Goal: Contribute content

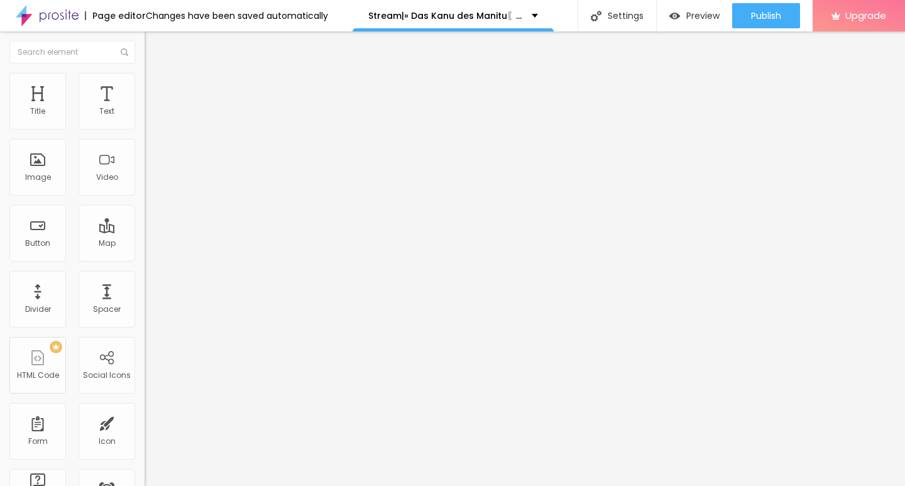
click at [145, 108] on span "Add image" at bounding box center [171, 102] width 52 height 11
click at [145, 258] on input "https://" at bounding box center [220, 251] width 151 height 13
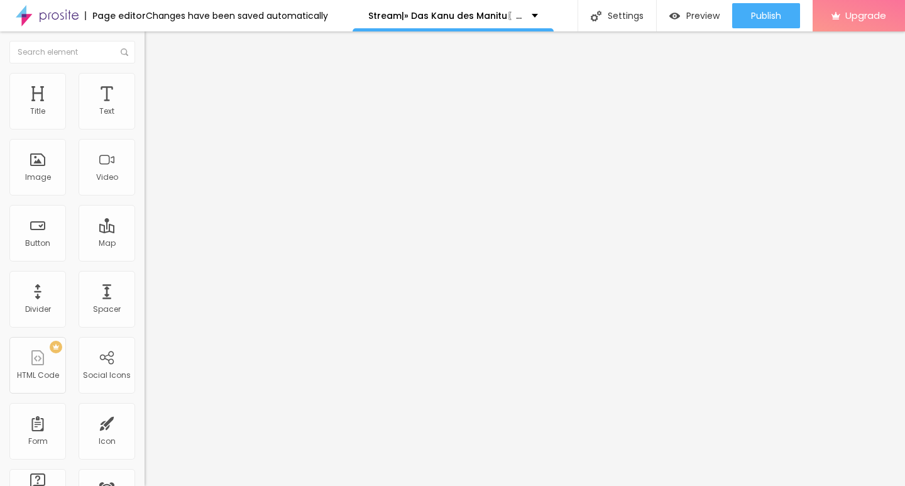
click at [145, 258] on input "https://" at bounding box center [220, 251] width 151 height 13
paste input "CINEVIBES.FUN/de/movie/1233066/das-kanu-des-manitu-alboo"
type input "https://CINEVIBES.FUN/de/movie/1233066/das-kanu-des-manitu-alboo"
click at [154, 47] on img "button" at bounding box center [159, 46] width 10 height 10
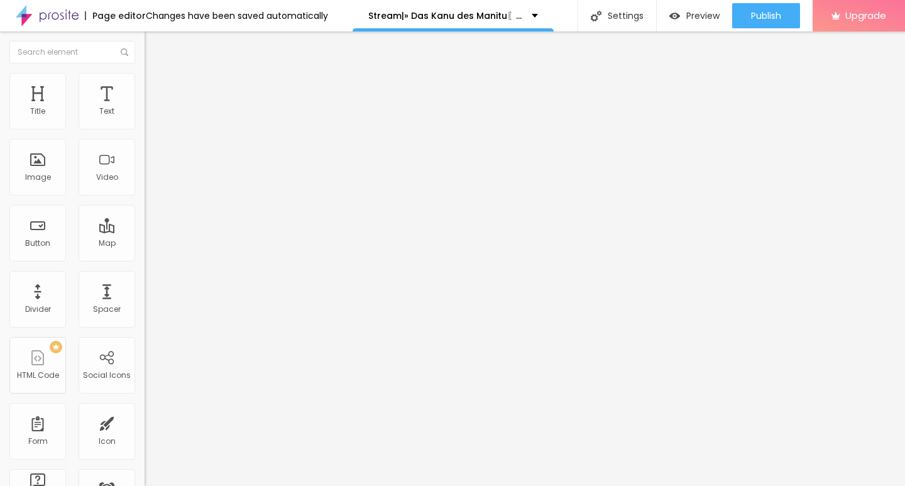
scroll to position [0, 0]
click at [145, 118] on input "Click me" at bounding box center [220, 112] width 151 height 13
paste input "KLICKEN SIE HIER ▶️ Das Kanu des Manitu 2025 [Kostenlos]"
type input "KLICKEN SIE HIER ▶️ Das Kanu des Manitu 2025 [Kostenlos]"
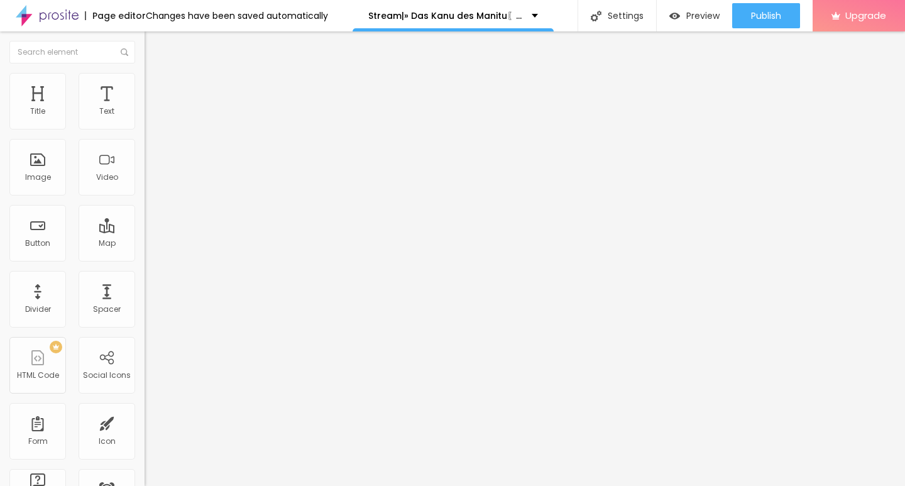
click at [145, 258] on input "https://" at bounding box center [220, 252] width 151 height 13
click at [145, 259] on input "https://" at bounding box center [220, 252] width 151 height 13
paste input "CINEVIBES.FUN/de/movie/1233066/das-kanu-des-manitu-alboo"
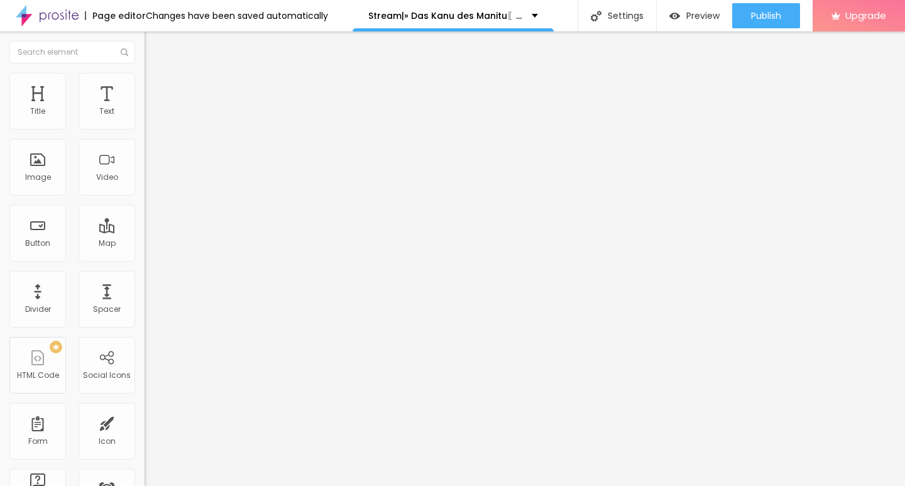
type input "https://CINEVIBES.FUN/de/movie/1233066/das-kanu-des-manitu-alboo"
click at [145, 118] on input "KLICKEN SIE HIER ▶️ Das Kanu des Manitu 2025 [Kostenlos]" at bounding box center [220, 112] width 151 height 13
click at [145, 150] on img at bounding box center [149, 145] width 9 height 9
click at [154, 46] on img "button" at bounding box center [159, 46] width 10 height 10
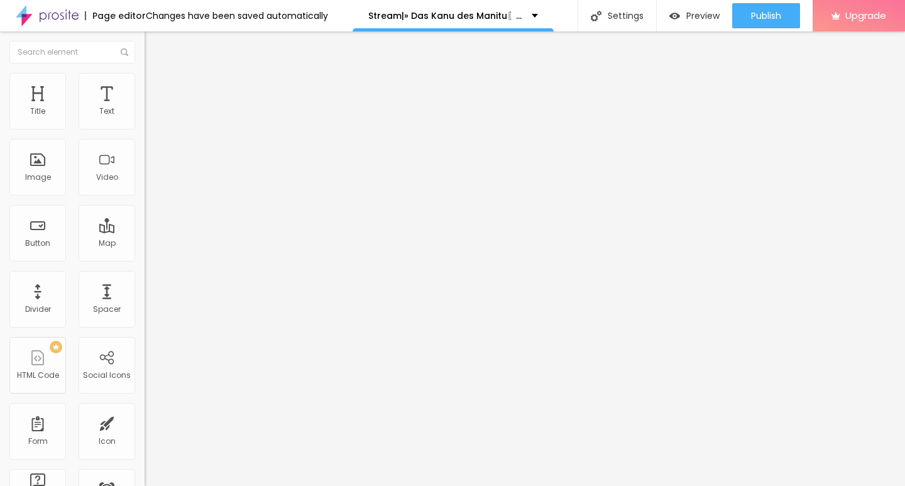
click at [145, 118] on input "Click me" at bounding box center [220, 112] width 151 height 13
paste input "KLICKEN SIE HIER ▶️ Das Kanu des Manitu 2025 Deutsch [1080p]"
type input "KLICKEN SIE HIER ▶️ Das Kanu des Manitu 2025 Deutsch [1080p]"
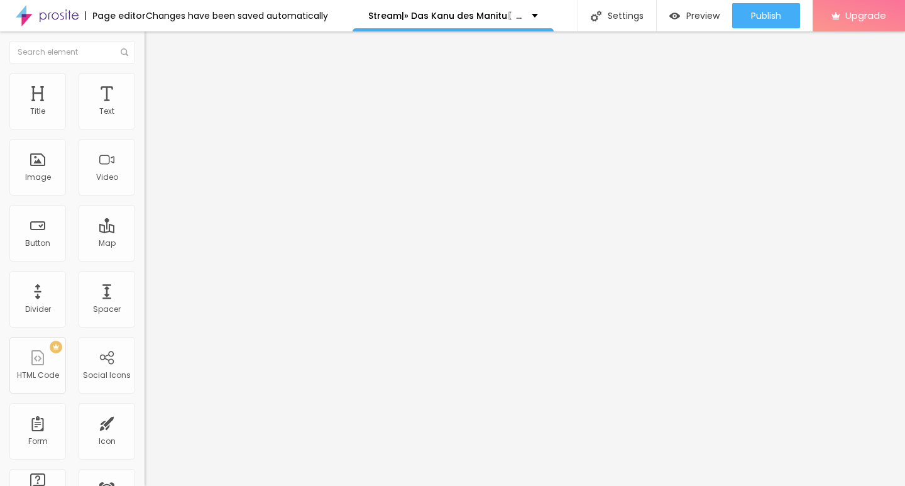
click at [145, 259] on input "https://" at bounding box center [220, 252] width 151 height 13
click at [145, 118] on input "KLICKEN SIE HIER ▶️ Das Kanu des Manitu 2025 Deutsch [1080p]" at bounding box center [220, 112] width 151 height 13
click at [145, 151] on div at bounding box center [217, 146] width 145 height 10
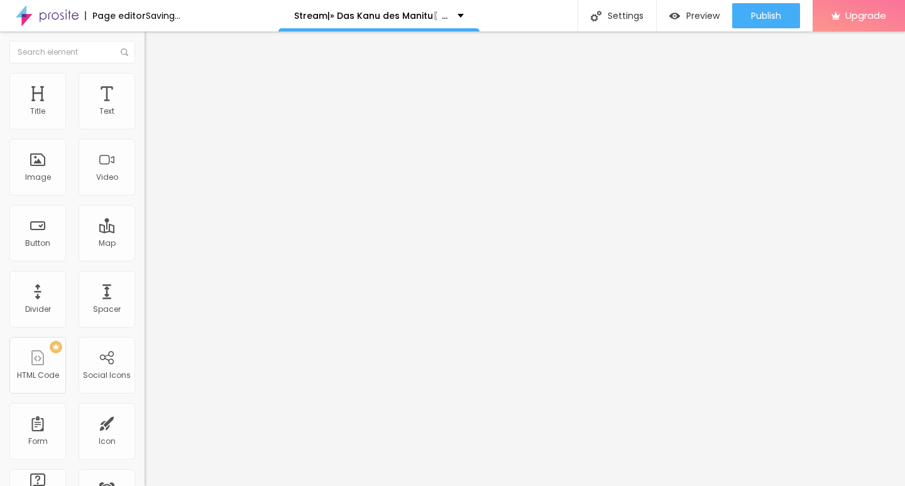
click at [145, 259] on input "https://" at bounding box center [220, 252] width 151 height 13
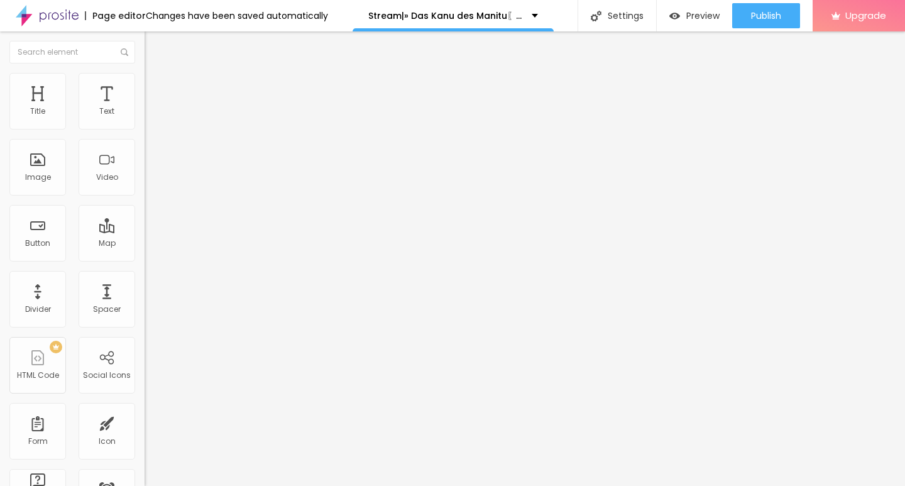
click at [145, 256] on input "https://" at bounding box center [220, 252] width 151 height 13
paste input "CINEVIBES.FUN/de/movie/1233066/das-kanu-des-manitu-alboo"
type input "https://CINEVIBES.FUN/de/movie/1233066/das-kanu-des-manitu-alboo"
click at [154, 43] on img "button" at bounding box center [159, 46] width 10 height 10
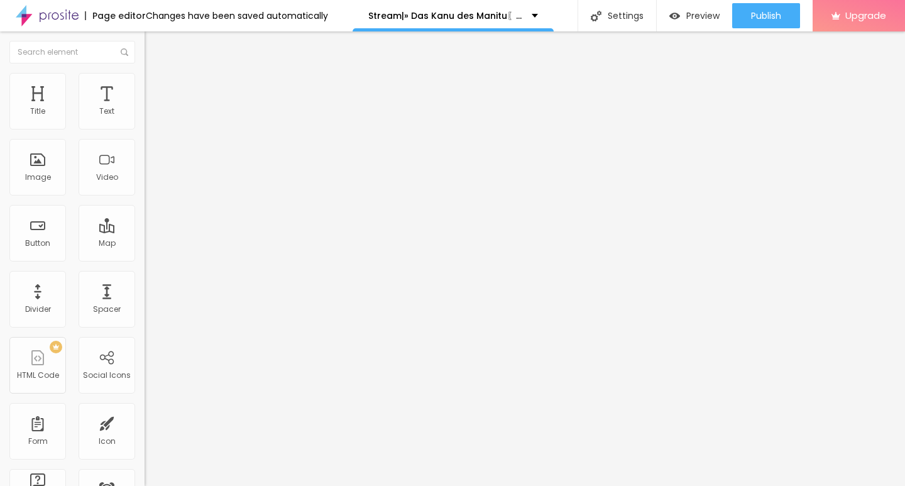
scroll to position [0, 0]
click at [756, 29] on div "Publish changes Click Publish to go live with your latest changes. View page" at bounding box center [730, 66] width 138 height 76
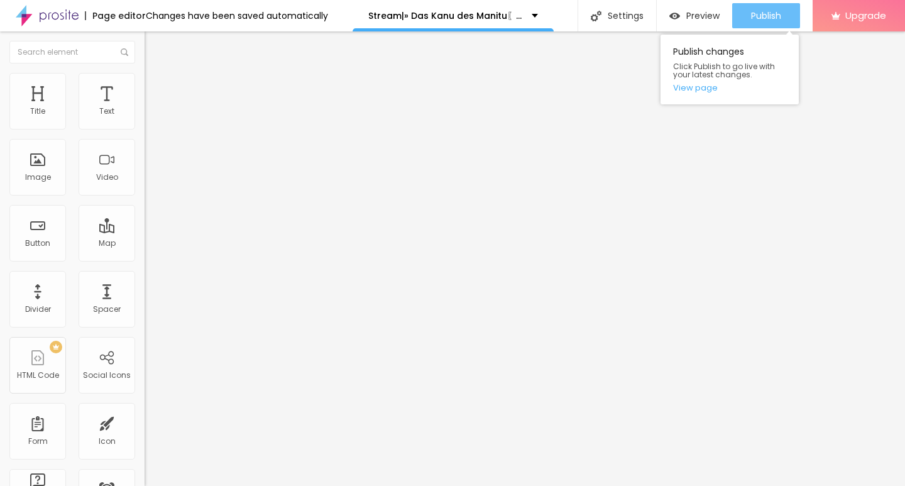
click at [756, 14] on span "Publish" at bounding box center [766, 16] width 30 height 10
click at [768, 21] on span "Publish" at bounding box center [766, 16] width 30 height 10
click at [697, 88] on link "View page" at bounding box center [729, 88] width 113 height 8
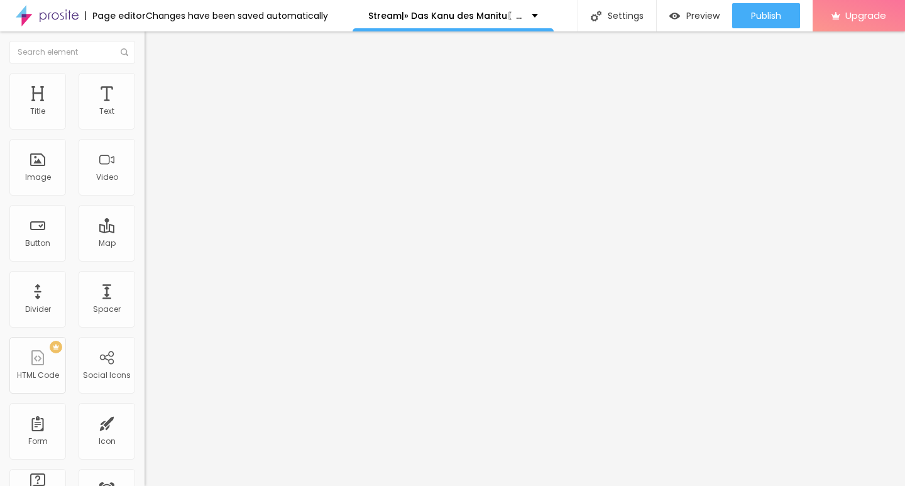
click at [47, 13] on img at bounding box center [47, 15] width 63 height 31
